Goal: Navigation & Orientation: Find specific page/section

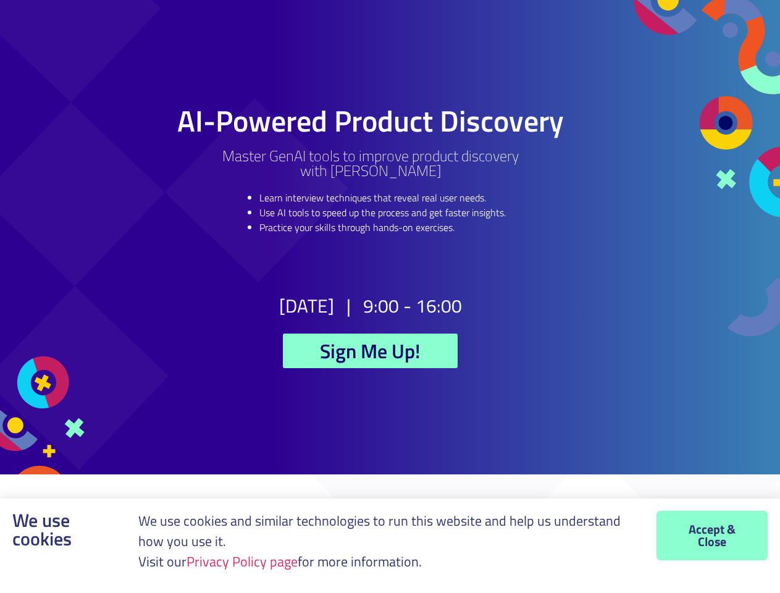
click at [390, 297] on h2 "9:00 - 16:00" at bounding box center [412, 306] width 99 height 19
click at [246, 562] on link "Privacy Policy page" at bounding box center [242, 561] width 111 height 21
